Goal: Task Accomplishment & Management: Manage account settings

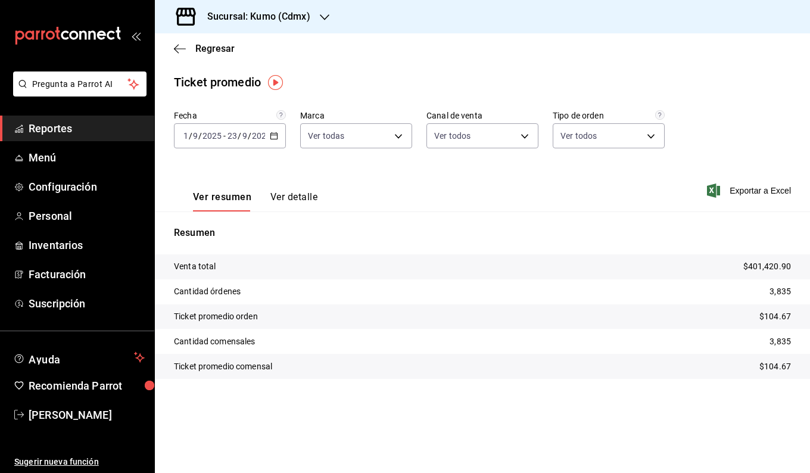
click at [48, 130] on span "Reportes" at bounding box center [87, 128] width 116 height 16
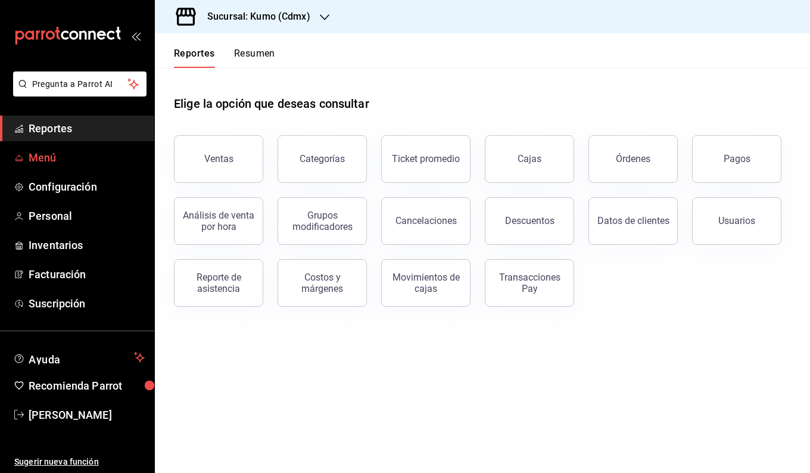
click at [52, 158] on span "Menú" at bounding box center [87, 157] width 116 height 16
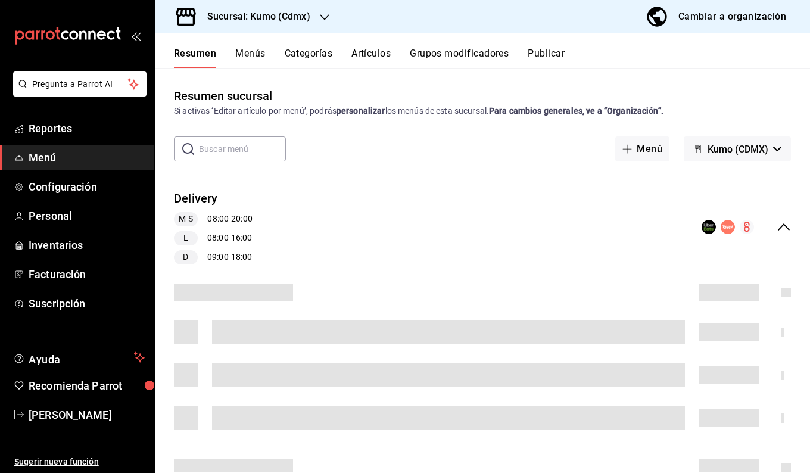
click at [252, 54] on button "Menús" at bounding box center [250, 58] width 30 height 20
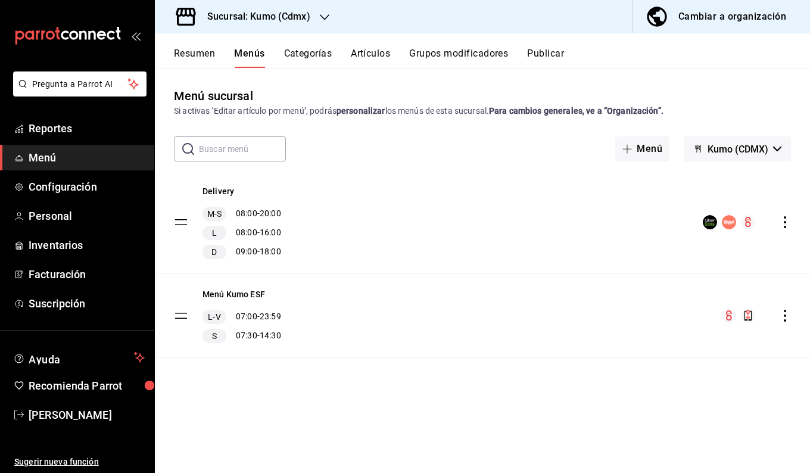
click at [386, 58] on button "Artículos" at bounding box center [370, 58] width 39 height 20
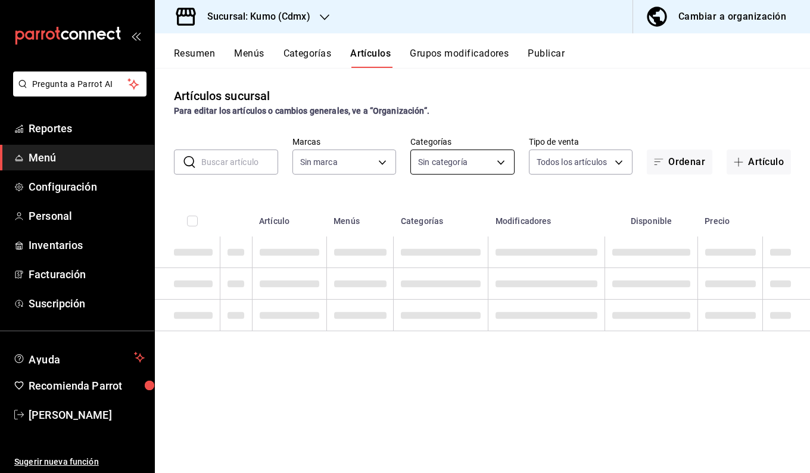
type input "9d845042-2171-4989-8a93-0bc62b0c7bc0,0c79309e-074a-4431-bc95-6adba44f9e05"
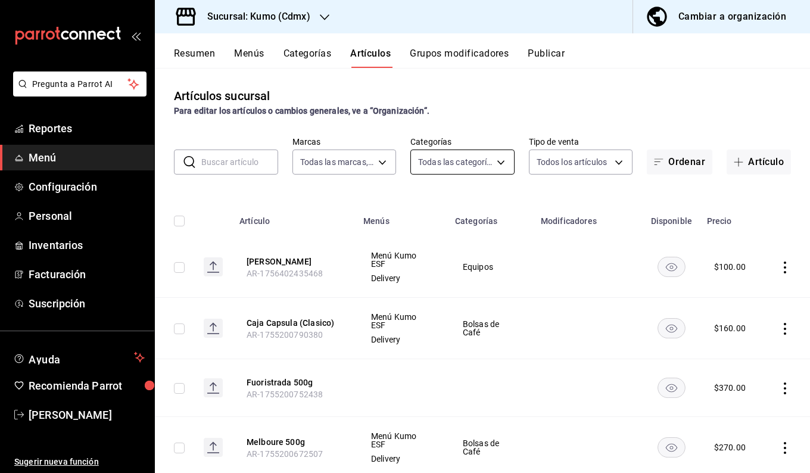
type input "6cd894ba-4760-4512-9cf4-b8805c5689ad,4da60699-e012-4214-81d8-d40da1a27943,672d6…"
click at [245, 163] on input "text" at bounding box center [239, 162] width 77 height 24
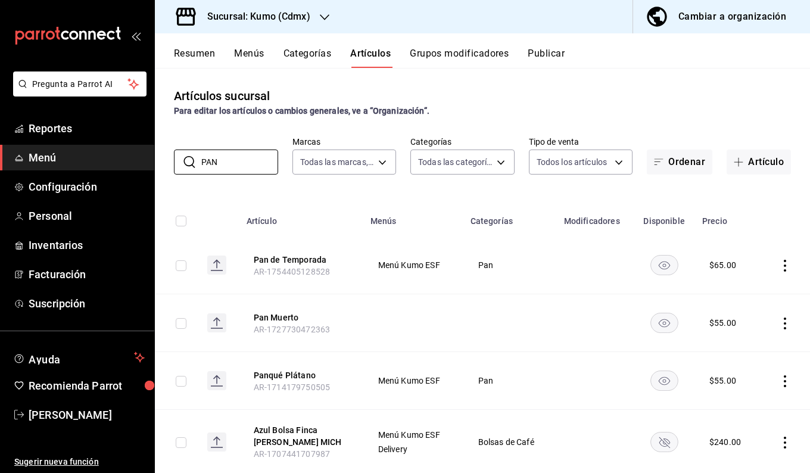
type input "PAN"
click at [402, 326] on rect "availability-product" at bounding box center [663, 323] width 27 height 20
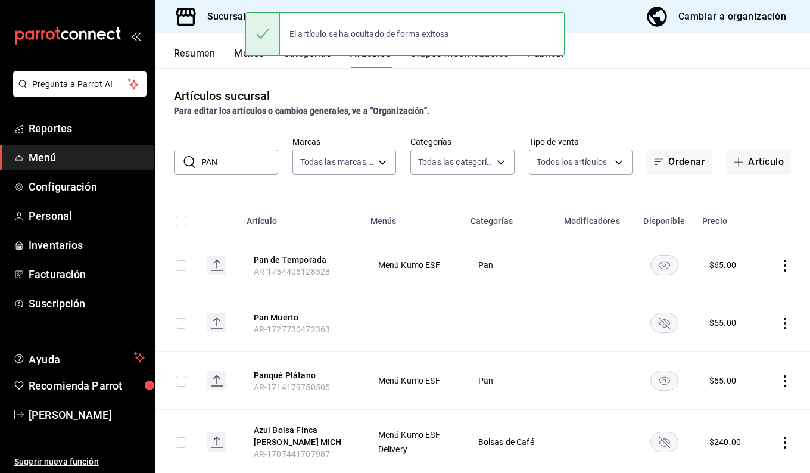
click at [402, 321] on rect "availability-product" at bounding box center [663, 323] width 27 height 20
click at [402, 316] on td at bounding box center [784, 323] width 49 height 58
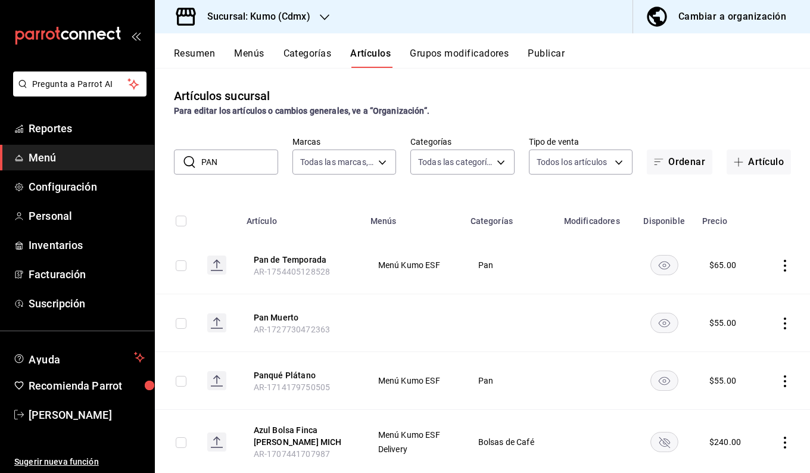
click at [402, 317] on icon "actions" at bounding box center [785, 323] width 12 height 12
click at [402, 354] on span "Editar" at bounding box center [740, 351] width 31 height 13
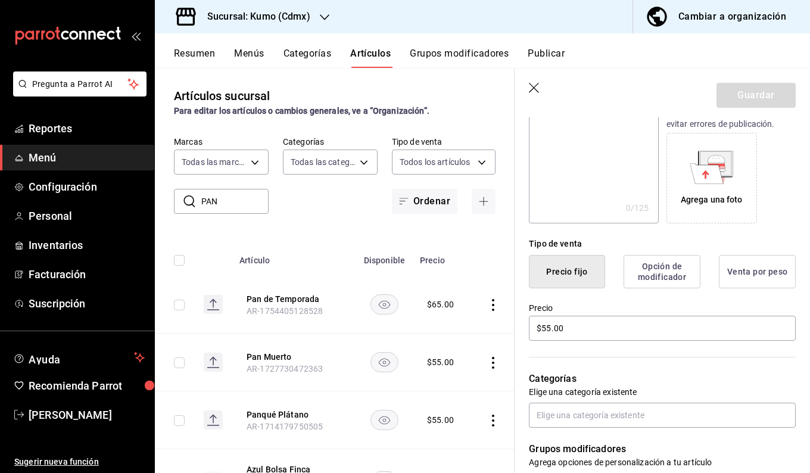
scroll to position [176, 0]
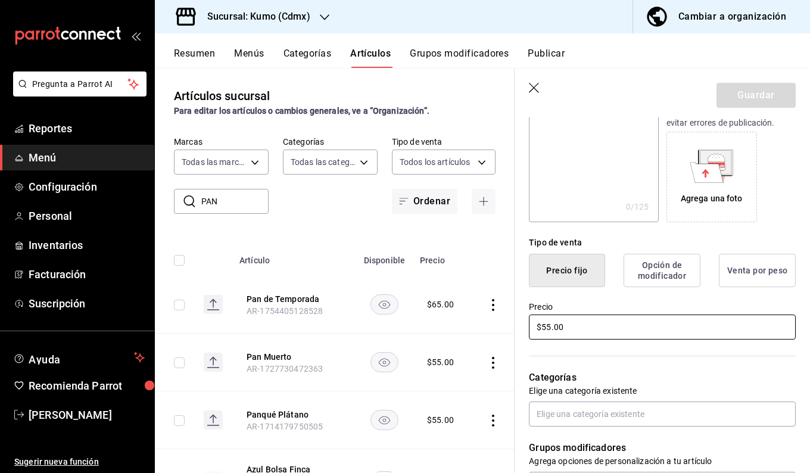
click at [402, 329] on input "$55.00" at bounding box center [662, 326] width 267 height 25
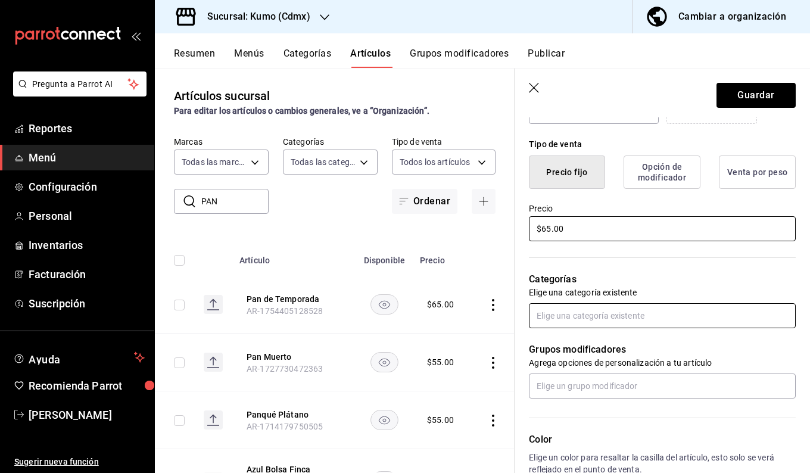
scroll to position [274, 0]
type input "$65.00"
click at [402, 313] on input "text" at bounding box center [662, 314] width 267 height 25
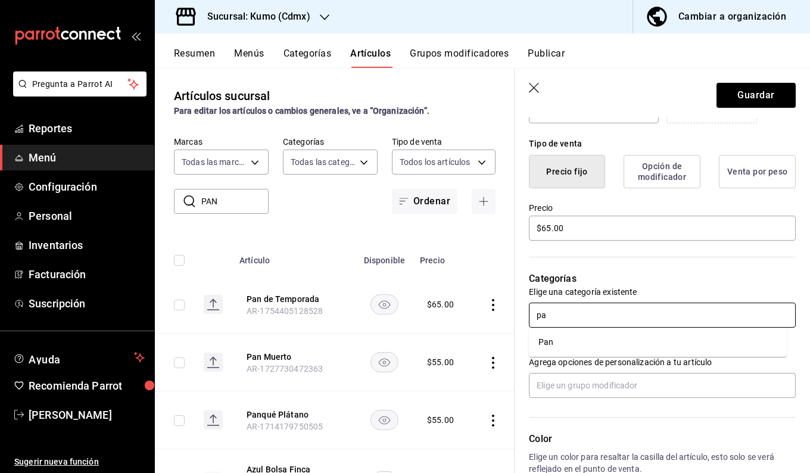
type input "p"
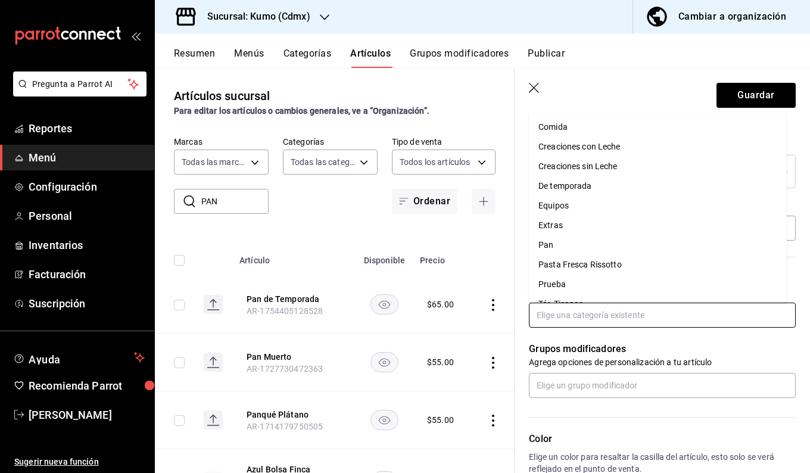
scroll to position [95, 0]
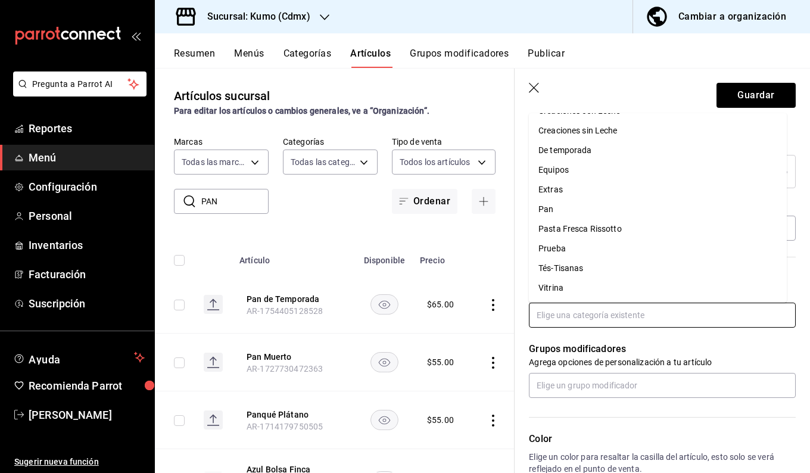
click at [402, 211] on li "Pan" at bounding box center [658, 209] width 258 height 20
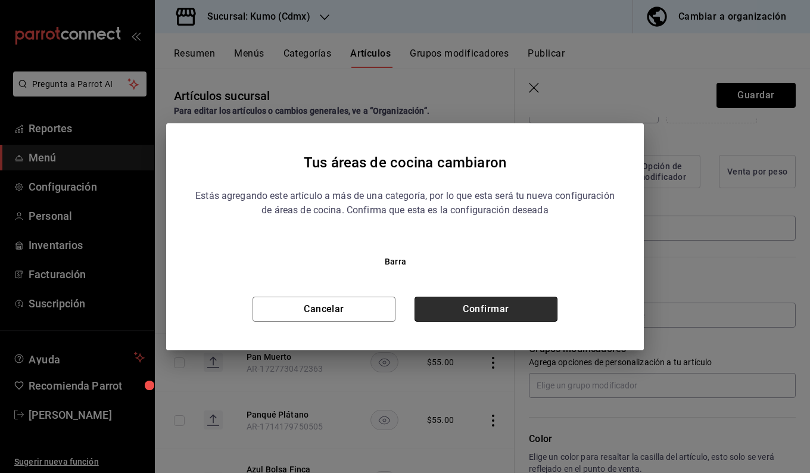
click at [402, 310] on button "Confirmar" at bounding box center [485, 308] width 143 height 25
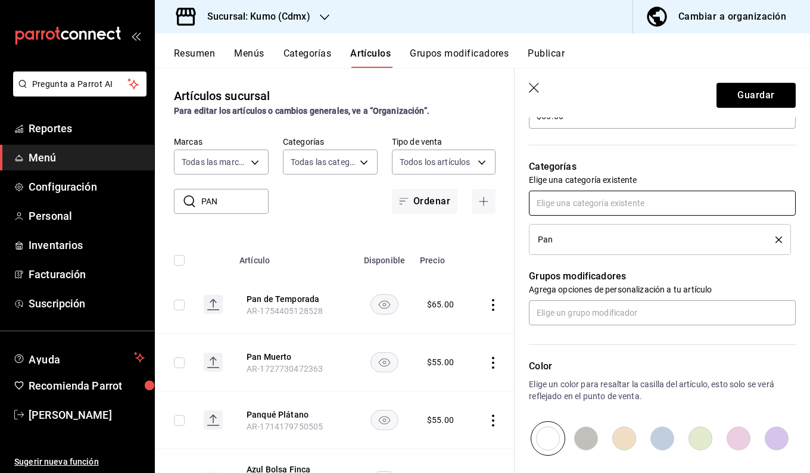
scroll to position [519, 0]
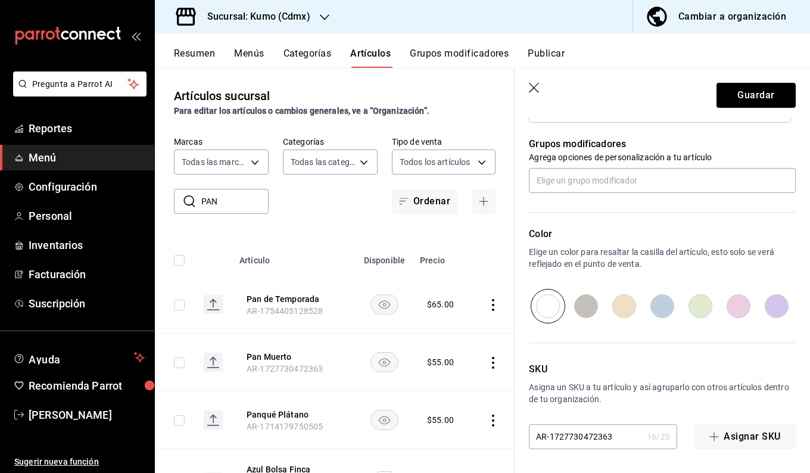
click at [402, 305] on input "radio" at bounding box center [624, 306] width 38 height 35
radio input "true"
click at [402, 95] on button "Guardar" at bounding box center [755, 95] width 79 height 25
